Goal: Task Accomplishment & Management: Complete application form

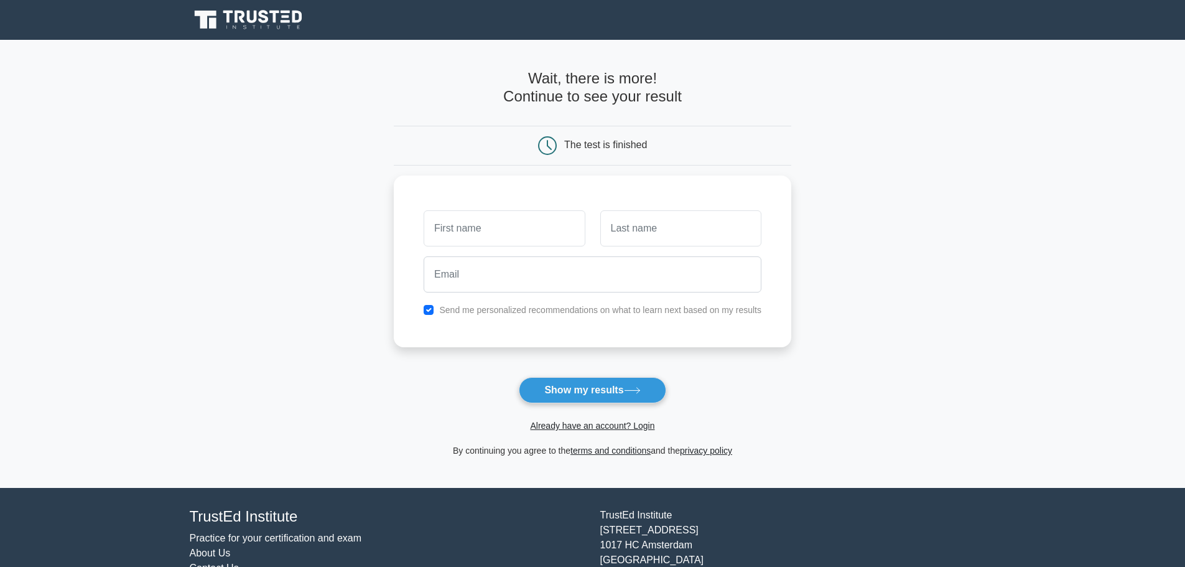
click at [240, 123] on body "Register and the" at bounding box center [592, 312] width 1185 height 625
click at [232, 107] on div at bounding box center [232, 107] width 0 height 0
click at [271, 53] on main "Wait, there is more! Continue to see your result The test is finished and the" at bounding box center [592, 264] width 1185 height 448
drag, startPoint x: 328, startPoint y: 217, endPoint x: 389, endPoint y: 81, distance: 148.9
click at [391, 81] on main "Wait, there is more! Continue to see your result The test is finished and the" at bounding box center [592, 264] width 1185 height 448
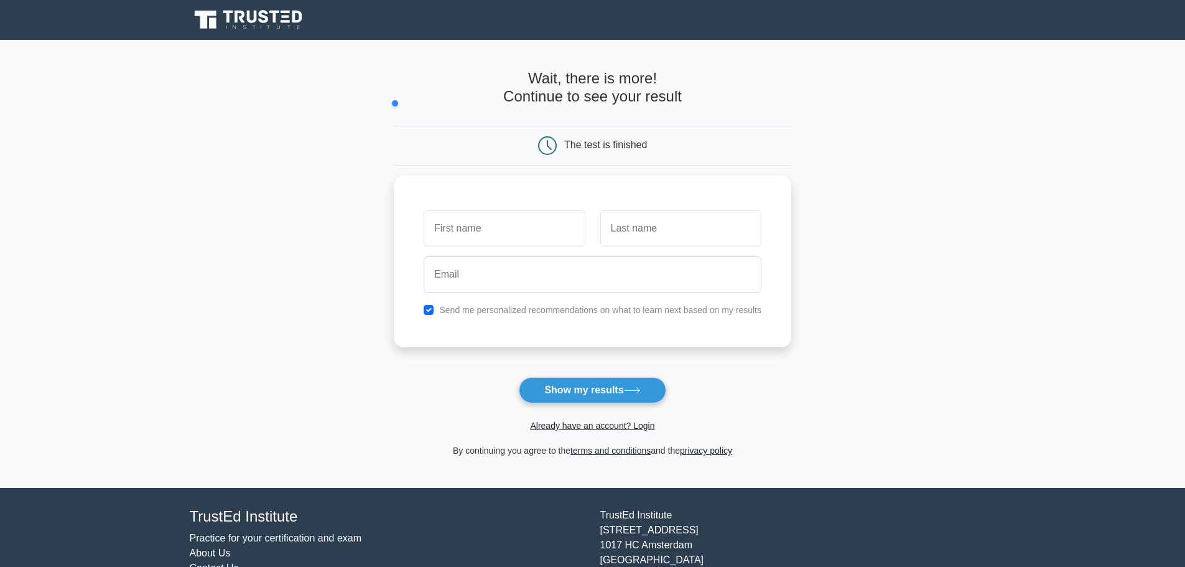
click at [340, 90] on main "Wait, there is more! Continue to see your result The test is finished and the" at bounding box center [592, 264] width 1185 height 448
drag, startPoint x: 464, startPoint y: 107, endPoint x: 648, endPoint y: 65, distance: 188.9
click at [648, 65] on div "Wait, there is more! Continue to see your result The test is finished" at bounding box center [593, 264] width 398 height 448
click at [758, 69] on div "Wait, there is more! Continue to see your result The test is finished" at bounding box center [593, 264] width 398 height 448
drag, startPoint x: 693, startPoint y: 96, endPoint x: 478, endPoint y: 61, distance: 218.0
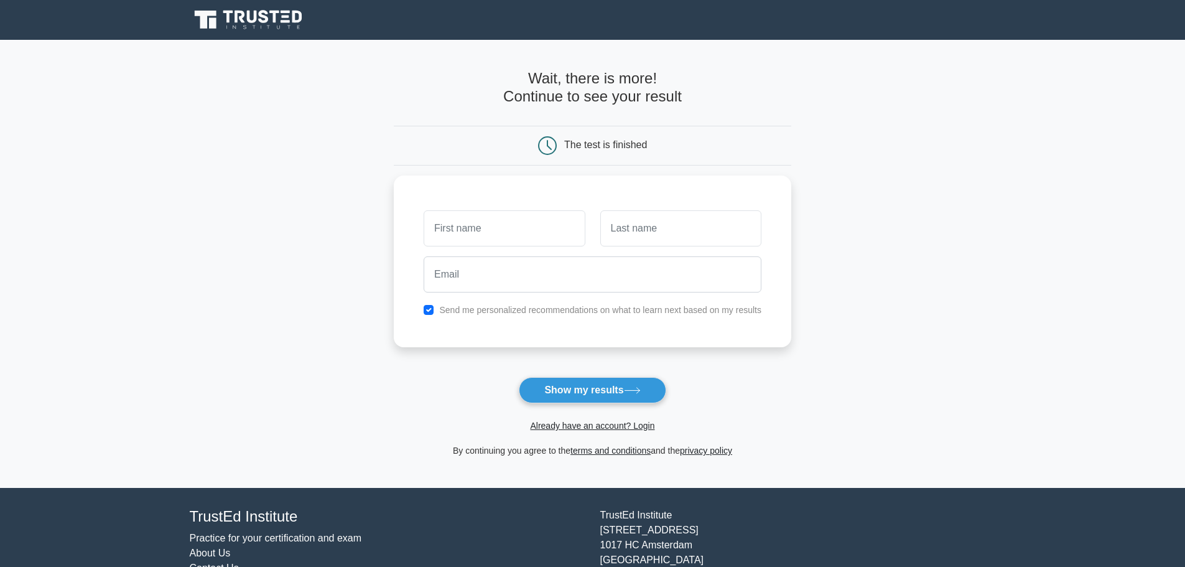
click at [478, 61] on div "Wait, there is more! Continue to see your result The test is finished" at bounding box center [593, 264] width 398 height 448
click at [288, 103] on main "Wait, there is more! Continue to see your result The test is finished and the" at bounding box center [592, 264] width 1185 height 448
drag, startPoint x: 128, startPoint y: 11, endPoint x: 309, endPoint y: 78, distance: 193.1
click at [328, 73] on body "Register and the" at bounding box center [592, 312] width 1185 height 625
